Goal: Task Accomplishment & Management: Use online tool/utility

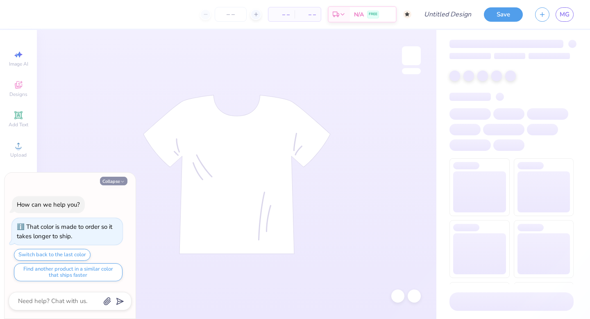
click at [114, 179] on button "Collapse" at bounding box center [113, 181] width 27 height 9
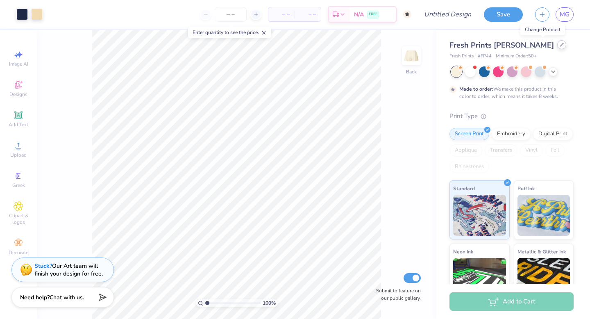
click at [560, 46] on icon at bounding box center [561, 44] width 3 height 3
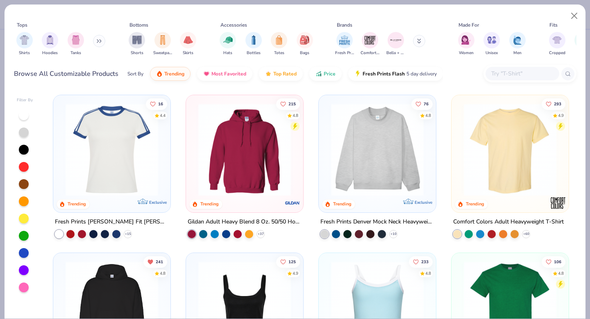
click at [95, 42] on button at bounding box center [99, 41] width 12 height 12
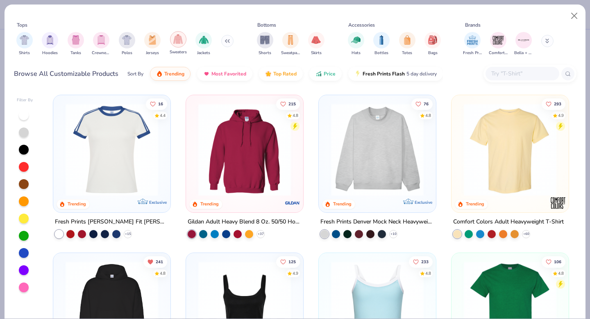
click at [176, 42] on img "filter for Sweaters" at bounding box center [177, 38] width 9 height 9
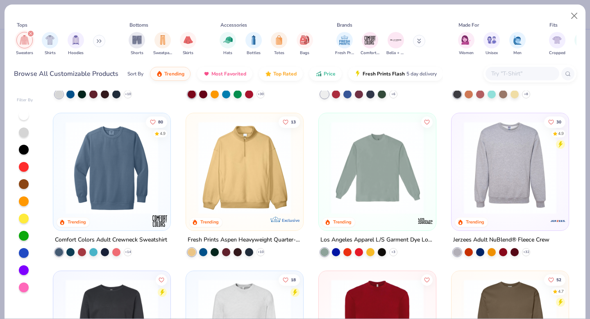
scroll to position [141, 0]
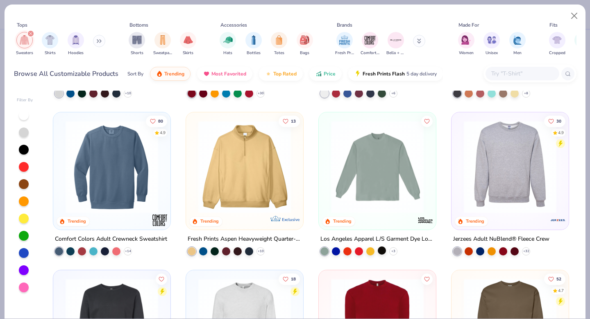
click at [379, 247] on div at bounding box center [382, 250] width 8 height 8
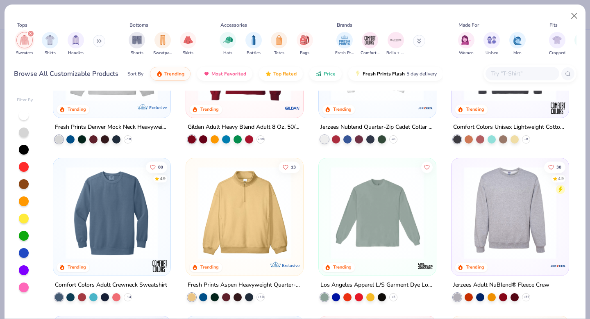
scroll to position [0, 0]
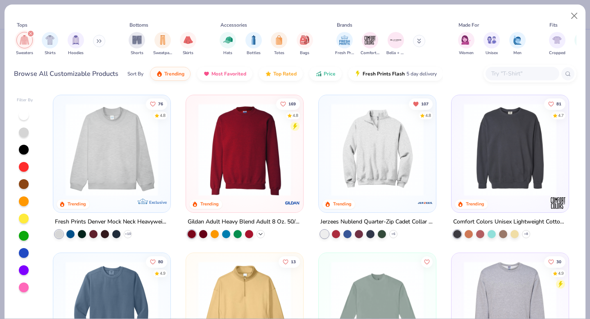
click at [260, 234] on icon at bounding box center [260, 234] width 7 height 7
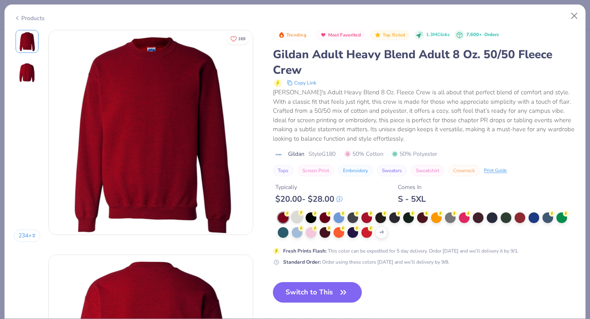
click at [290, 214] on circle at bounding box center [287, 214] width 6 height 6
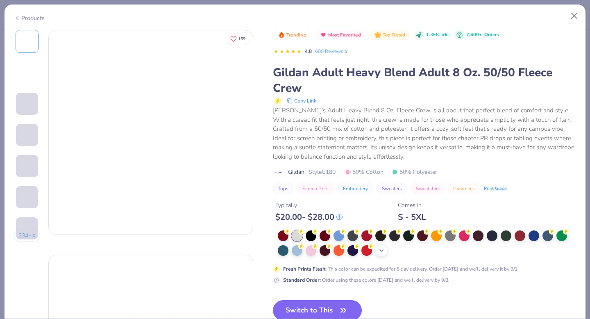
click at [382, 251] on polyline at bounding box center [381, 251] width 3 height 2
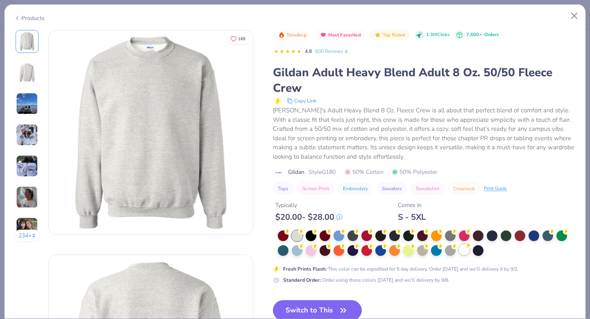
click at [465, 252] on div at bounding box center [464, 249] width 11 height 11
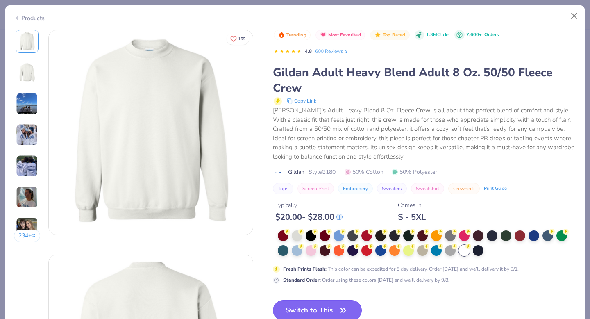
click at [320, 310] on button "Switch to This" at bounding box center [317, 310] width 89 height 20
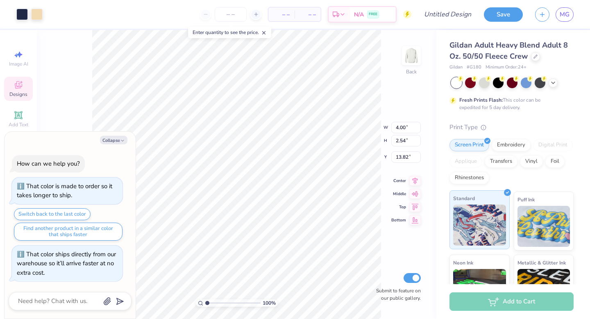
type textarea "x"
type input "6.00"
type textarea "x"
type input "8.25"
type input "5.25"
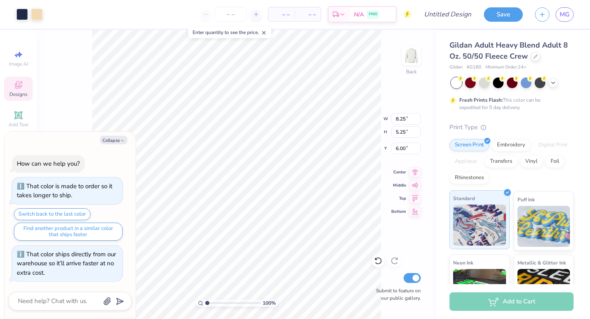
type textarea "x"
type input "3.00"
type textarea "x"
type input "10.81"
type input "6.87"
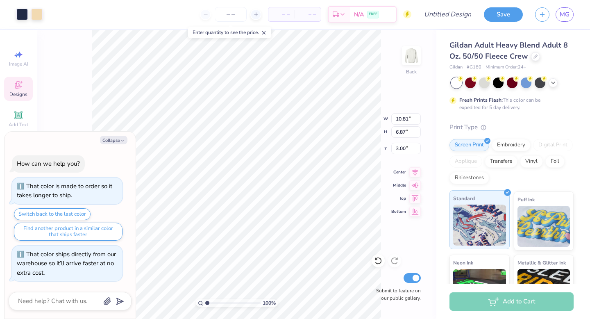
type textarea "x"
type input "11.86"
type input "7.54"
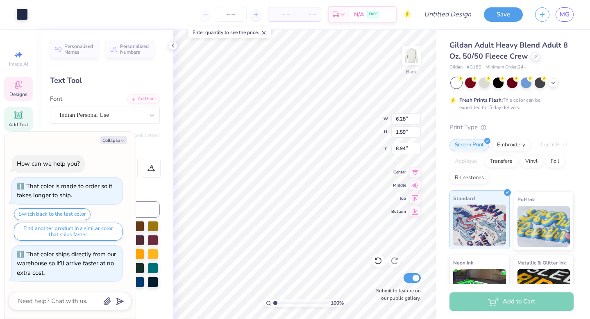
type textarea "x"
type textarea "H"
type textarea "x"
type textarea "Ho"
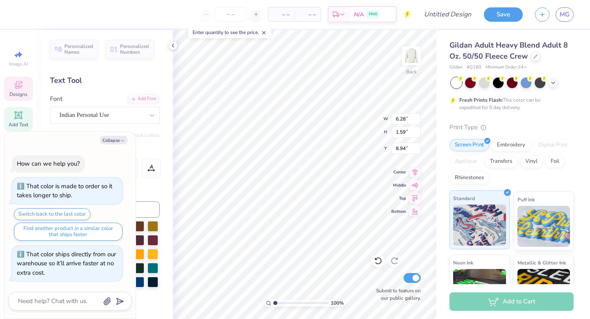
type textarea "x"
type textarea "Hoe"
type textarea "x"
type textarea "Ho"
type textarea "x"
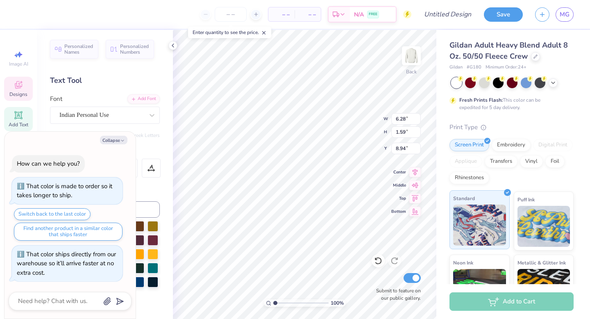
type textarea "Hom"
type textarea "x"
type textarea "Home"
type textarea "x"
type textarea "Homec"
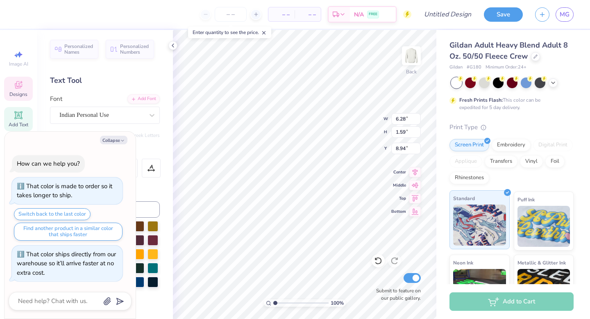
scroll to position [0, 0]
type textarea "x"
type textarea "Homeci"
type textarea "x"
type textarea "Homeci"
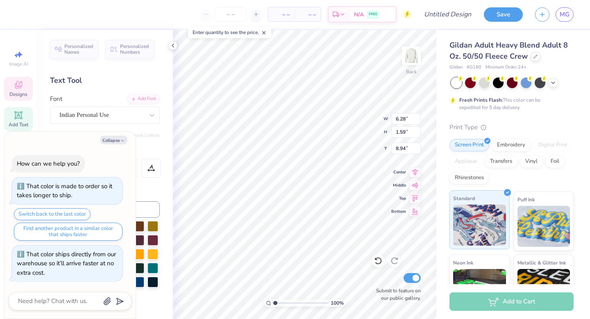
type textarea "x"
type textarea "Homec"
type textarea "x"
type textarea "Homeco"
type textarea "x"
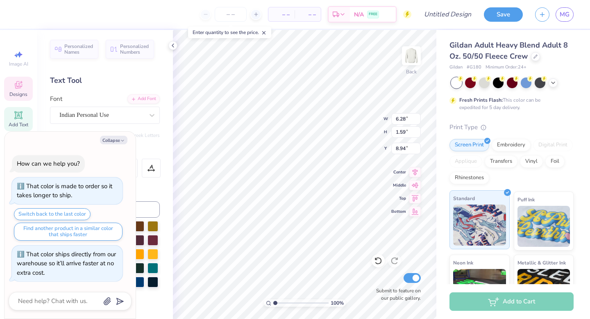
type textarea "Homecom"
type textarea "x"
type textarea "Homecomi"
type textarea "x"
type textarea "Homecomin"
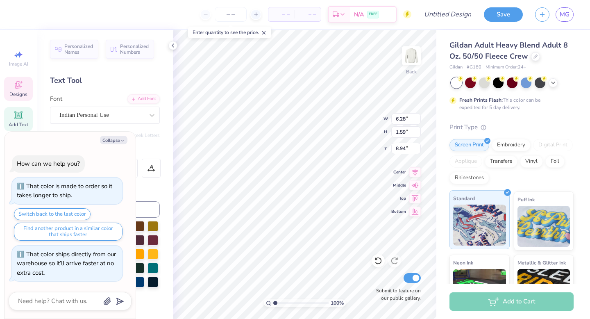
scroll to position [0, 1]
type textarea "x"
type textarea "Homecoming"
type textarea "x"
type input "3.71"
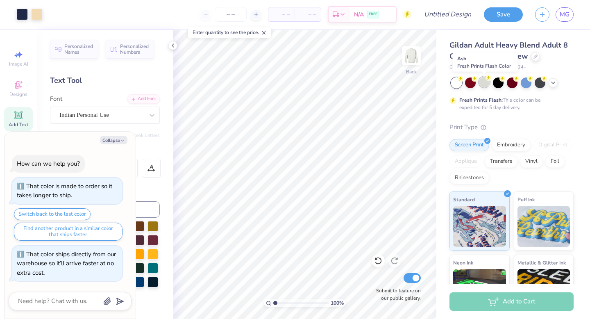
click at [485, 81] on div at bounding box center [484, 82] width 11 height 11
click at [557, 83] on div at bounding box center [553, 81] width 9 height 9
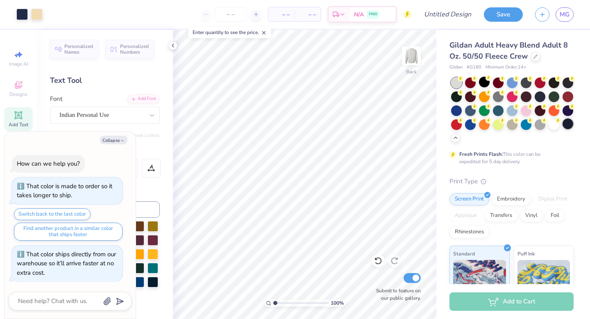
click at [568, 128] on div at bounding box center [568, 123] width 11 height 11
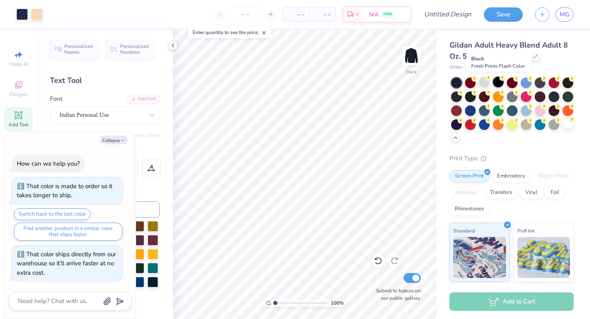
click at [495, 83] on div at bounding box center [498, 82] width 11 height 11
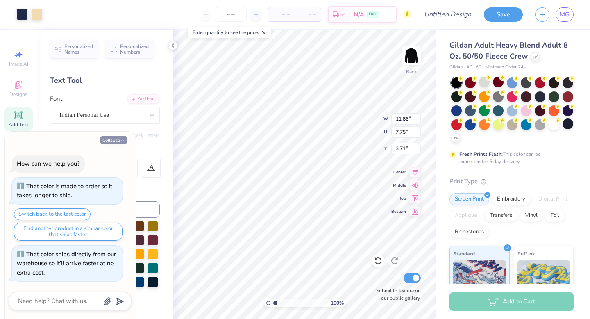
click at [112, 140] on button "Collapse" at bounding box center [113, 140] width 27 height 9
type textarea "x"
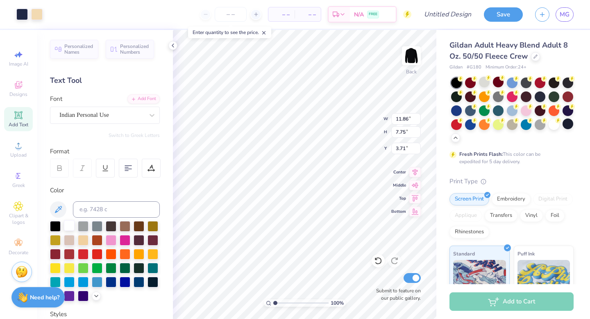
click at [67, 223] on div at bounding box center [69, 225] width 11 height 11
type input "7.03"
click at [19, 11] on div at bounding box center [21, 13] width 11 height 11
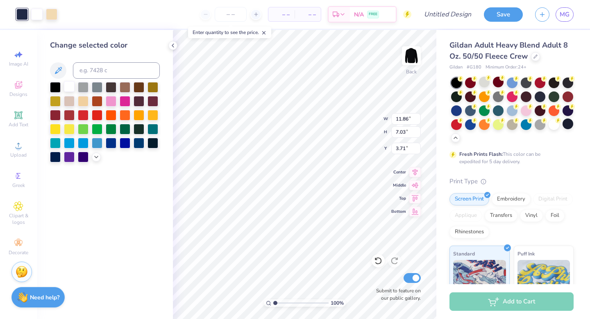
click at [71, 83] on div at bounding box center [69, 86] width 11 height 11
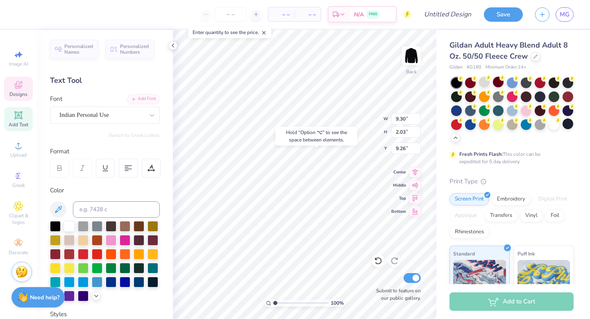
type input "9.26"
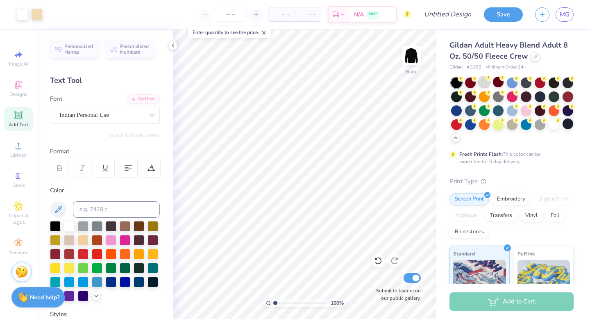
click at [464, 78] on circle at bounding box center [461, 79] width 6 height 6
click at [54, 227] on div at bounding box center [55, 225] width 11 height 11
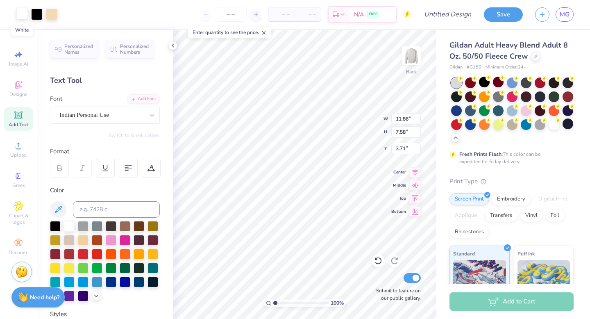
click at [25, 18] on div at bounding box center [21, 13] width 11 height 11
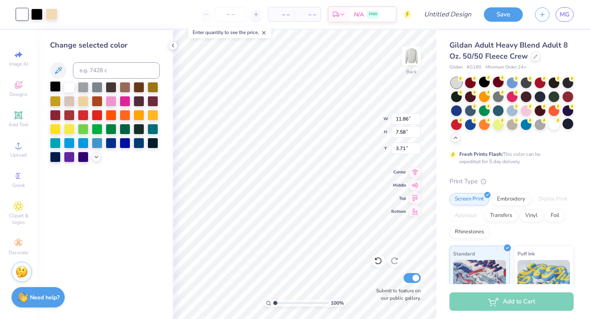
click at [55, 87] on div at bounding box center [55, 86] width 11 height 11
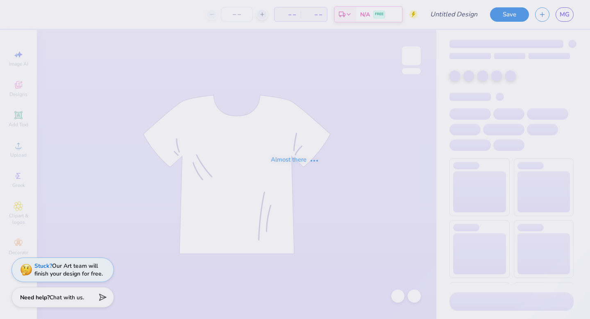
type input "Liaison Quarterzips"
type input "12"
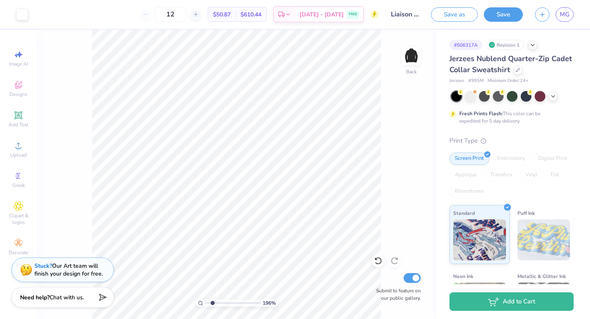
type input "1.95"
drag, startPoint x: 207, startPoint y: 302, endPoint x: 212, endPoint y: 302, distance: 4.9
click at [212, 302] on input "range" at bounding box center [232, 302] width 55 height 7
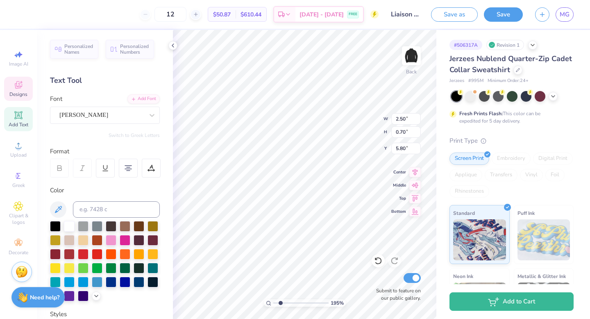
scroll to position [0, 4]
type textarea "HOMECOMING LIAISON 2025"
type textarea "HOMECOMING 2025"
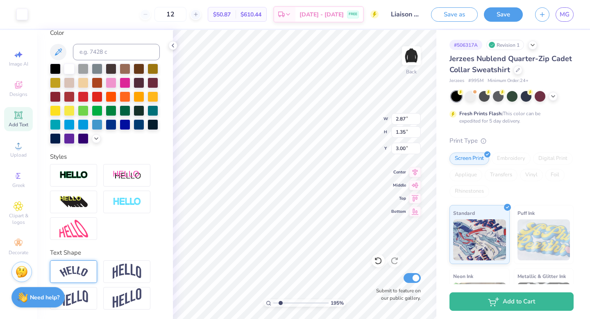
click at [84, 268] on img at bounding box center [73, 271] width 29 height 11
click at [94, 261] on icon at bounding box center [95, 261] width 5 height 5
type textarea "DG x PHI PSI HOMECOMING 2025"
type input "3.43"
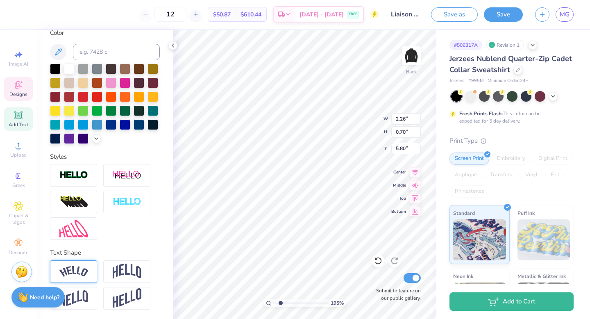
type input "1.06"
type input "4.50"
click at [153, 95] on div at bounding box center [153, 96] width 11 height 11
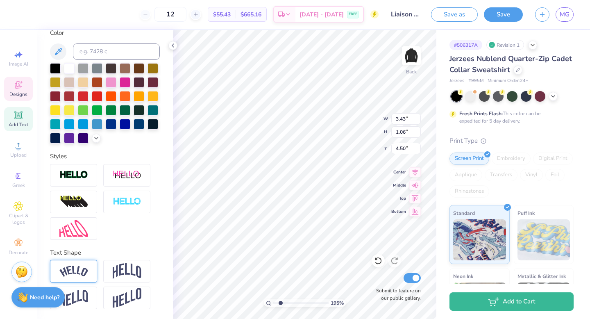
type textarea "HOMECOMING 2025"
click at [139, 97] on div at bounding box center [139, 96] width 11 height 11
click at [151, 95] on div at bounding box center [153, 96] width 11 height 11
click at [94, 139] on icon at bounding box center [96, 137] width 7 height 7
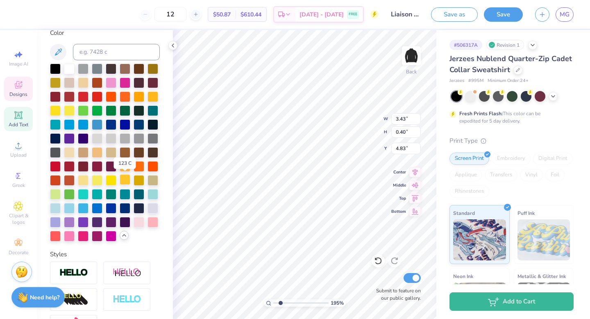
click at [124, 178] on div at bounding box center [125, 179] width 11 height 11
click at [137, 177] on div at bounding box center [139, 179] width 11 height 11
click at [68, 64] on div at bounding box center [69, 68] width 11 height 11
type textarea "HOMECOMING 2025"
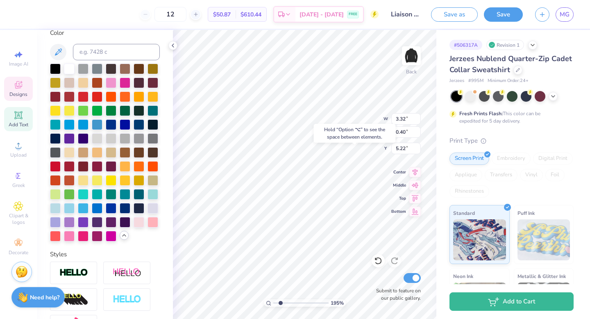
type input "5.22"
type input "4.83"
type textarea "2"
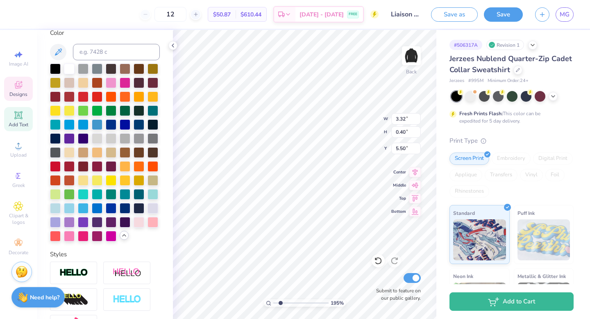
type textarea "delta gamma & Phi Kappa PSI"
type input "4.88"
type input "0.37"
type input "5.53"
type input "4.14"
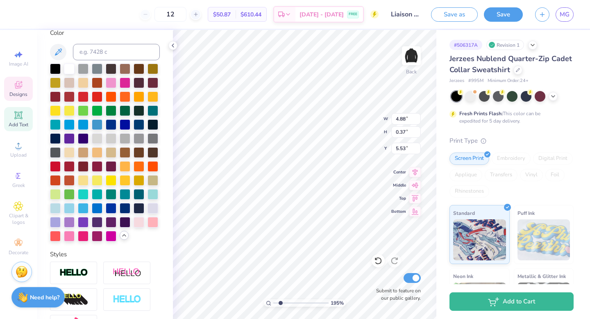
type input "0.31"
type input "5.53"
type input "3.47"
type input "0.26"
type input "5.51"
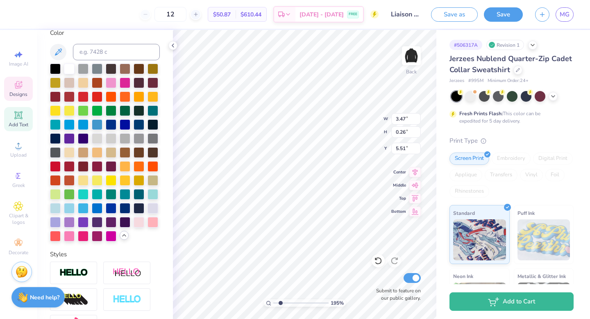
click at [372, 132] on div "195 % Back W 3.47 3.47 " H 0.26 0.26 " Y 5.51 5.51 " Center Middle Top Bottom S…" at bounding box center [305, 174] width 264 height 289
type input "5.41"
type input "3.27"
type input "0.24"
type input "5.42"
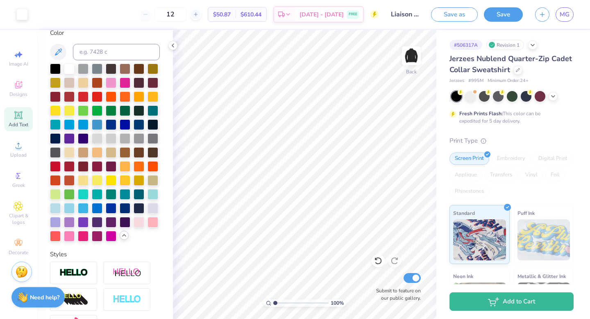
drag, startPoint x: 280, startPoint y: 303, endPoint x: 261, endPoint y: 303, distance: 19.3
type input "1"
click at [273, 303] on input "range" at bounding box center [300, 302] width 55 height 7
click at [516, 158] on div "Embroidery" at bounding box center [511, 158] width 39 height 12
click at [295, 13] on div "Est. Delivery" at bounding box center [284, 15] width 21 height 15
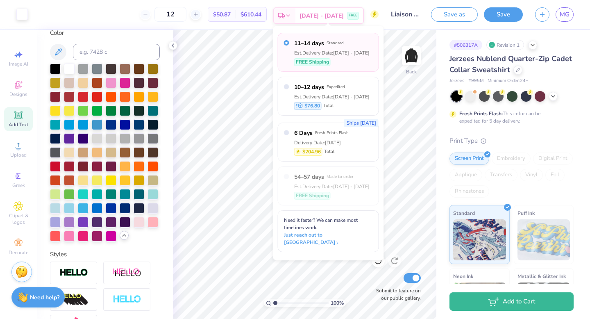
click at [295, 13] on div "Est. Delivery" at bounding box center [284, 15] width 21 height 15
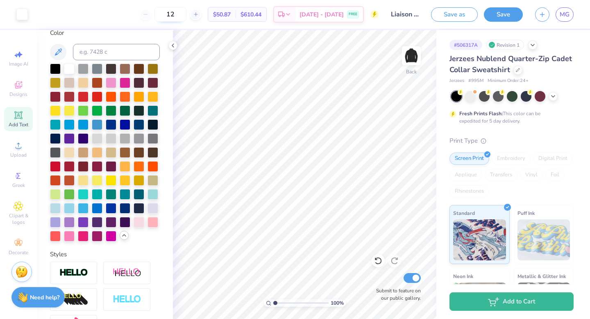
click at [186, 13] on input "12" at bounding box center [171, 14] width 32 height 15
type input "1"
type input "30"
click at [554, 98] on icon at bounding box center [553, 95] width 7 height 7
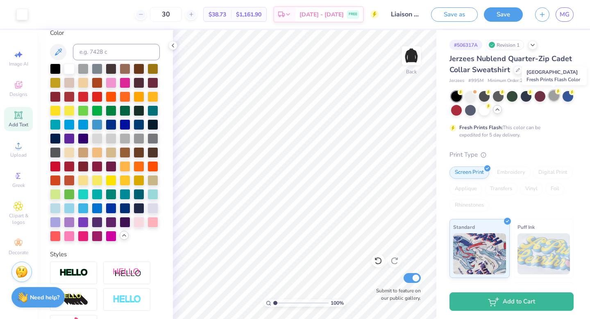
click at [553, 97] on div at bounding box center [554, 95] width 11 height 11
click at [472, 92] on div at bounding box center [470, 95] width 11 height 11
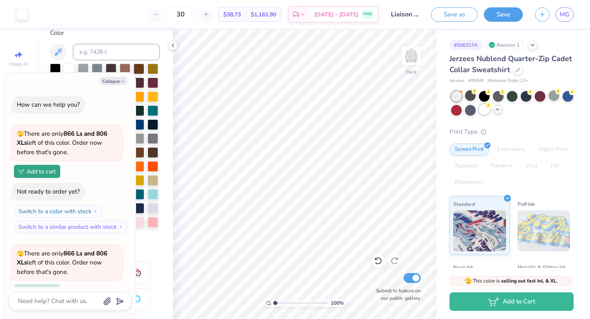
scroll to position [71, 0]
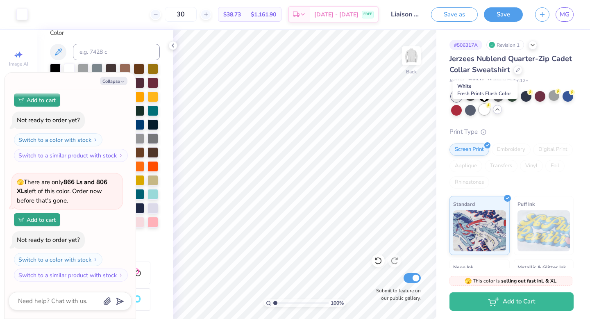
click at [486, 109] on div at bounding box center [484, 109] width 11 height 11
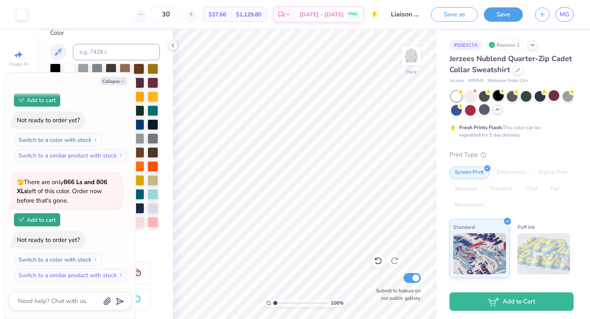
click at [500, 98] on div at bounding box center [498, 95] width 11 height 11
click at [535, 48] on div at bounding box center [532, 44] width 9 height 9
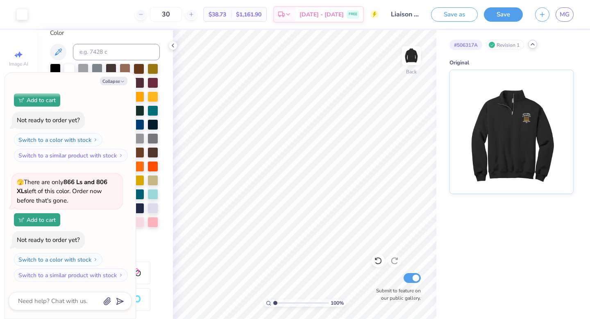
click at [533, 48] on div at bounding box center [532, 44] width 9 height 9
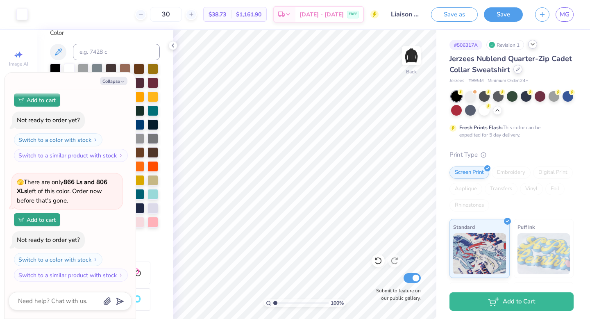
click at [518, 73] on div at bounding box center [518, 69] width 9 height 9
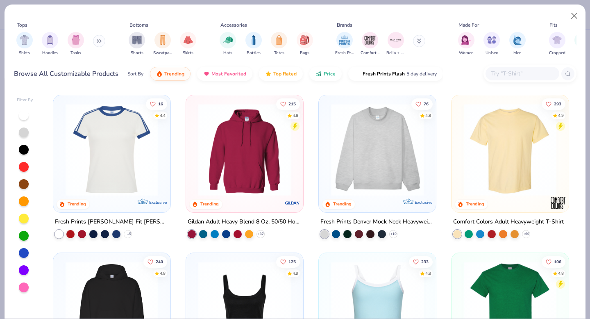
type textarea "x"
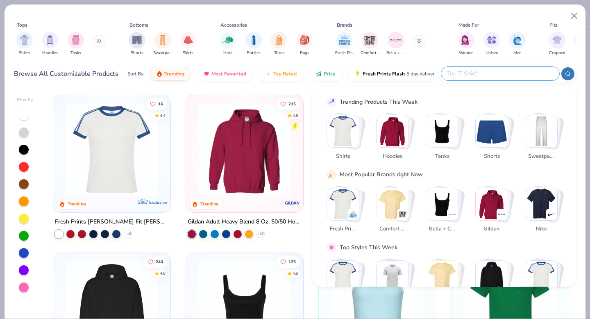
click at [495, 75] on input "text" at bounding box center [499, 73] width 107 height 9
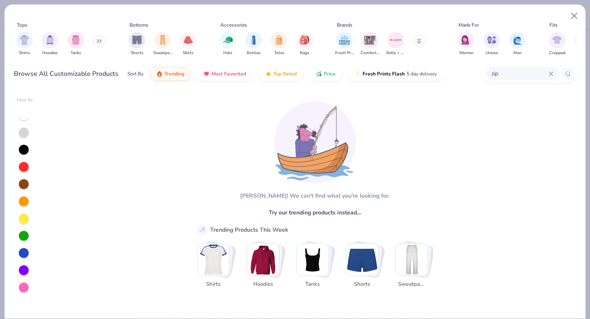
type input "zip"
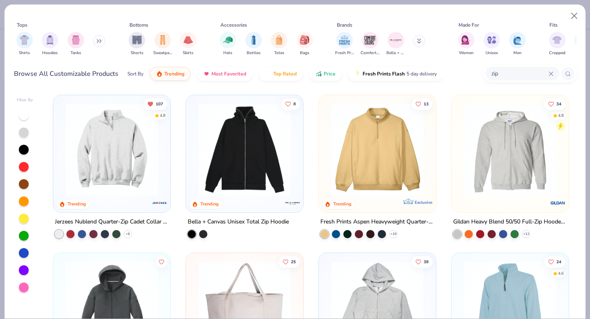
click at [365, 168] on img at bounding box center [377, 149] width 101 height 93
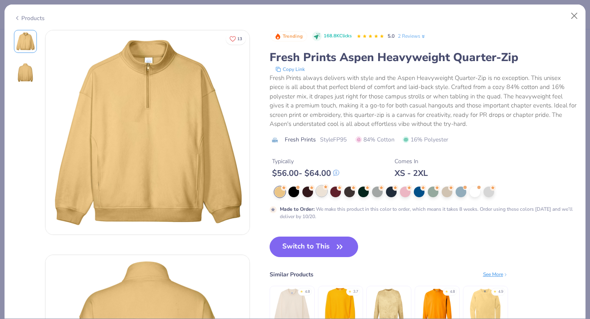
click at [320, 189] on div at bounding box center [321, 191] width 11 height 11
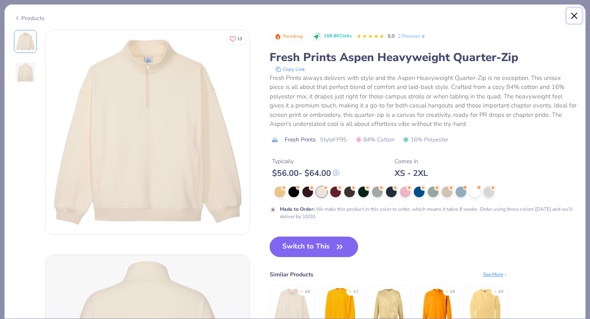
click at [572, 11] on button "Close" at bounding box center [575, 16] width 16 height 16
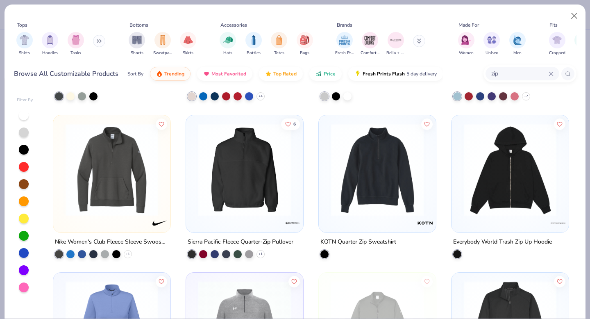
scroll to position [296, 0]
click at [264, 186] on img at bounding box center [244, 169] width 101 height 93
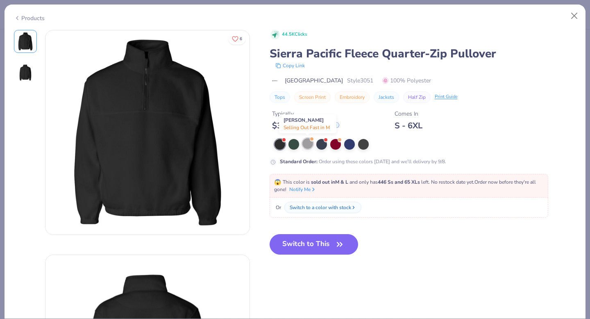
click at [310, 146] on div at bounding box center [307, 143] width 11 height 11
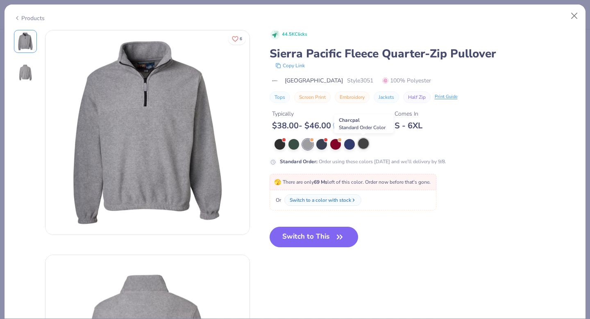
click at [361, 145] on div at bounding box center [363, 143] width 11 height 11
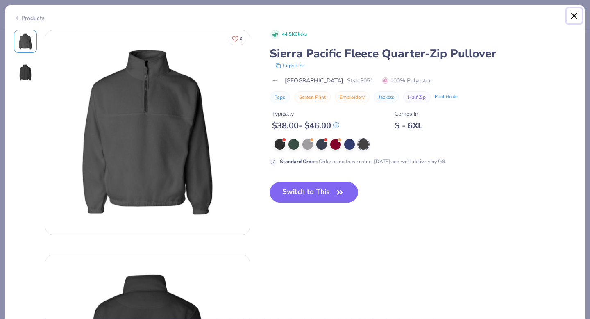
click at [575, 15] on button "Close" at bounding box center [575, 16] width 16 height 16
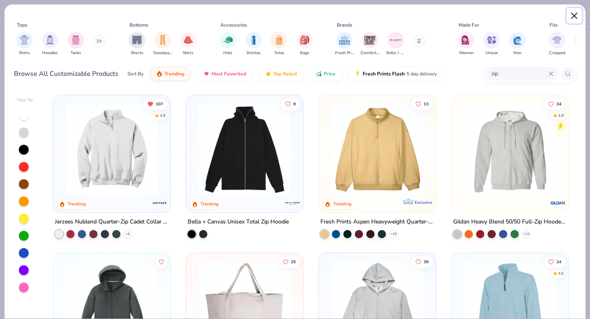
click at [573, 17] on button "Close" at bounding box center [575, 16] width 16 height 16
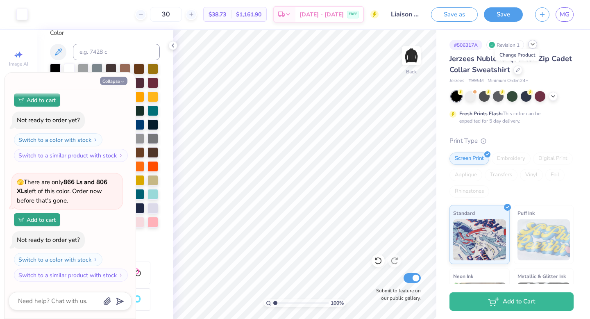
click at [121, 80] on icon "button" at bounding box center [122, 81] width 5 height 5
type textarea "x"
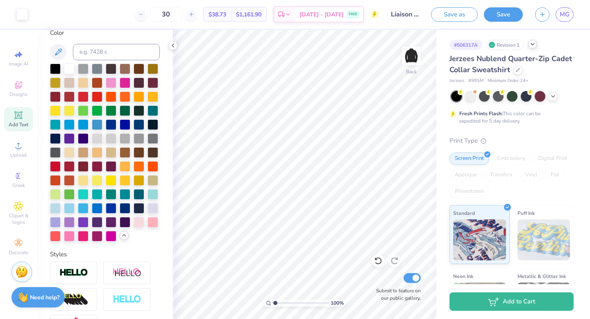
click at [519, 159] on div "Embroidery" at bounding box center [511, 158] width 39 height 12
click at [505, 14] on button "Save" at bounding box center [503, 13] width 39 height 14
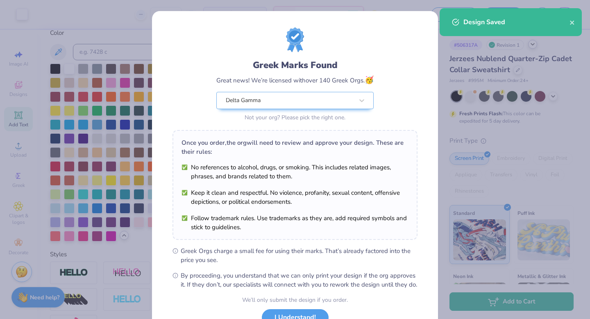
scroll to position [65, 0]
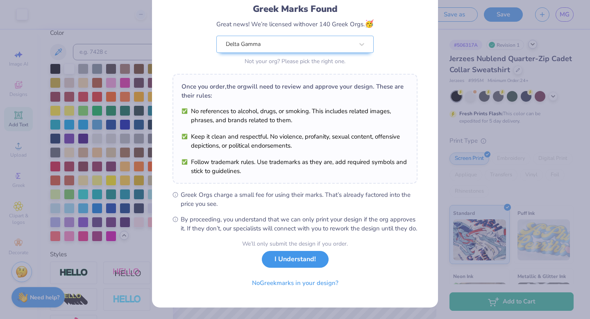
click at [306, 262] on button "I Understand!" at bounding box center [295, 259] width 67 height 17
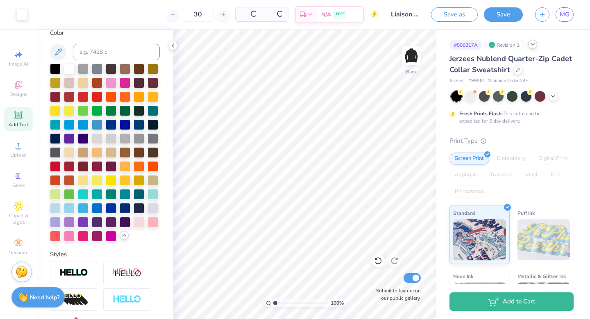
scroll to position [0, 0]
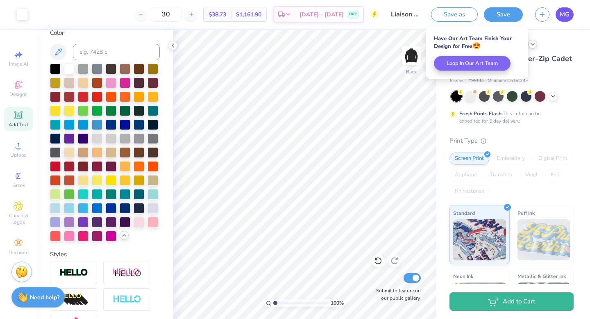
click at [567, 14] on span "MG" at bounding box center [565, 14] width 10 height 9
